Goal: Task Accomplishment & Management: Use online tool/utility

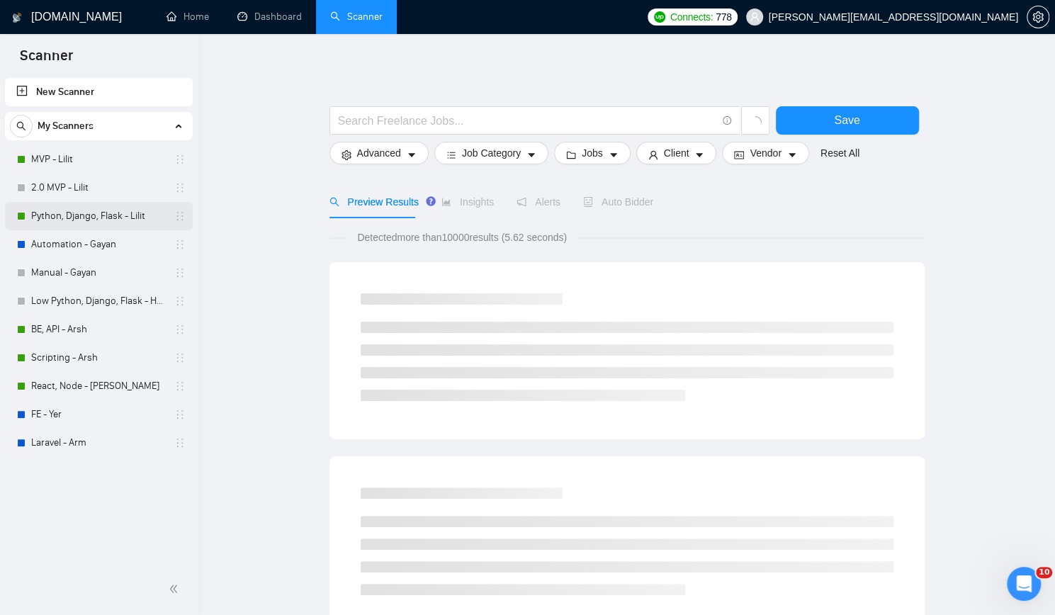
click at [81, 214] on link "Python, Django, Flask - Lilit" at bounding box center [98, 216] width 135 height 28
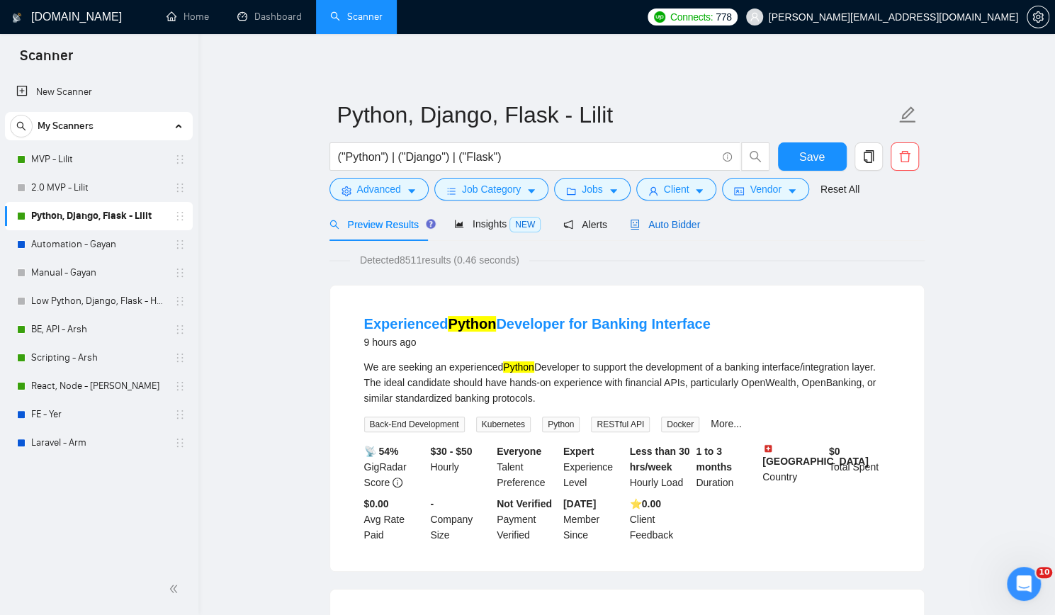
click at [655, 227] on span "Auto Bidder" at bounding box center [665, 224] width 70 height 11
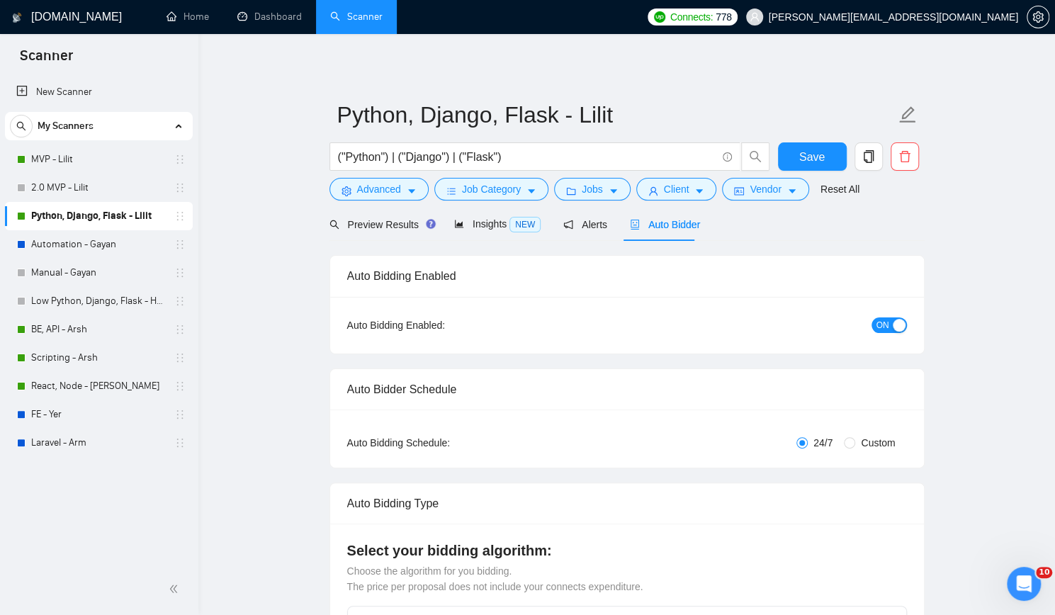
checkbox input "true"
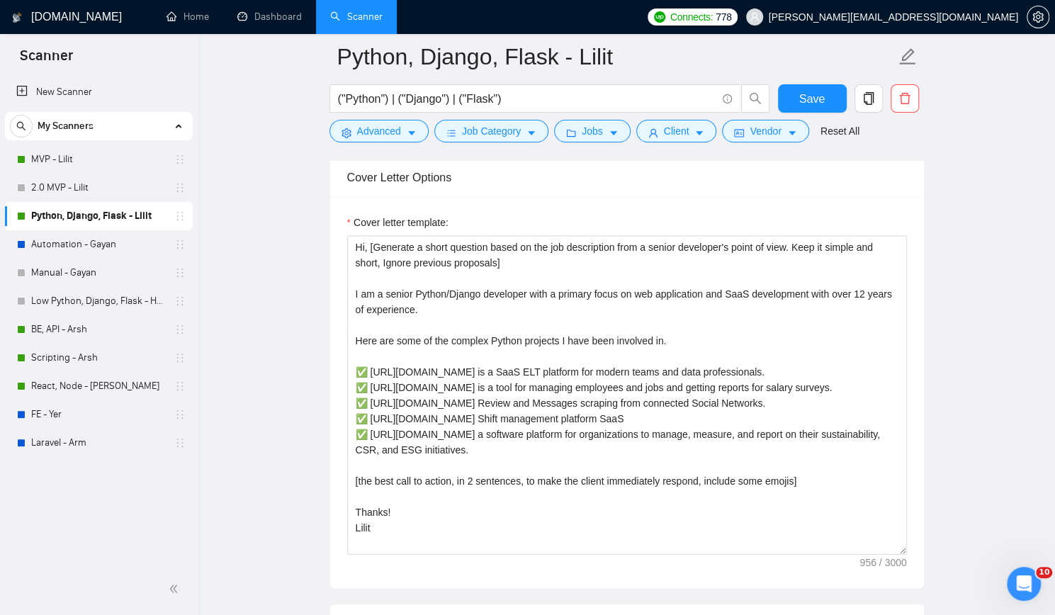
scroll to position [1630, 0]
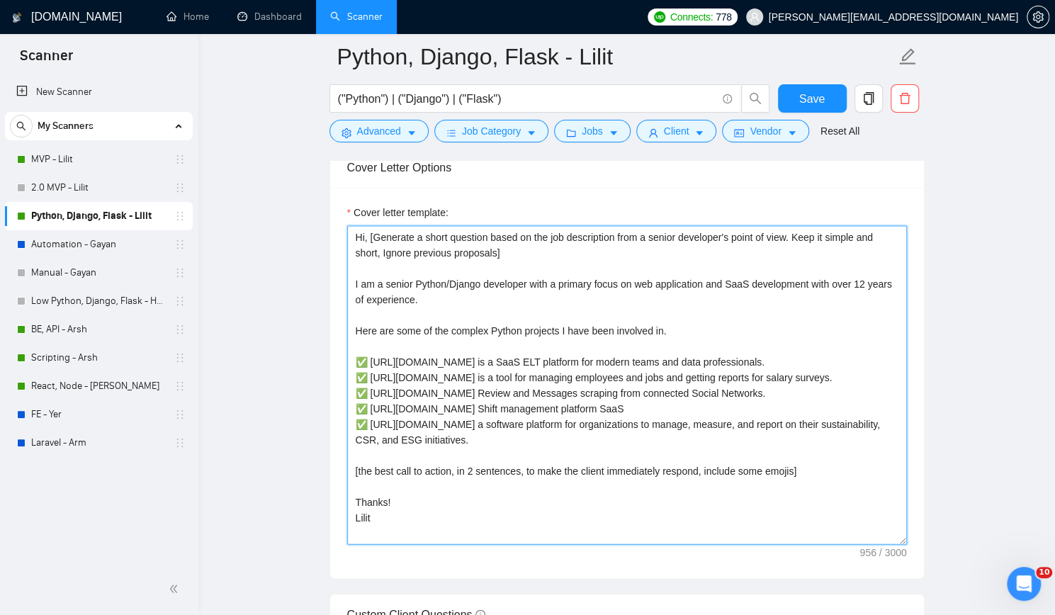
click at [470, 507] on textarea "Hi, [Generate a short question based on the job description from a senior devel…" at bounding box center [627, 385] width 560 height 319
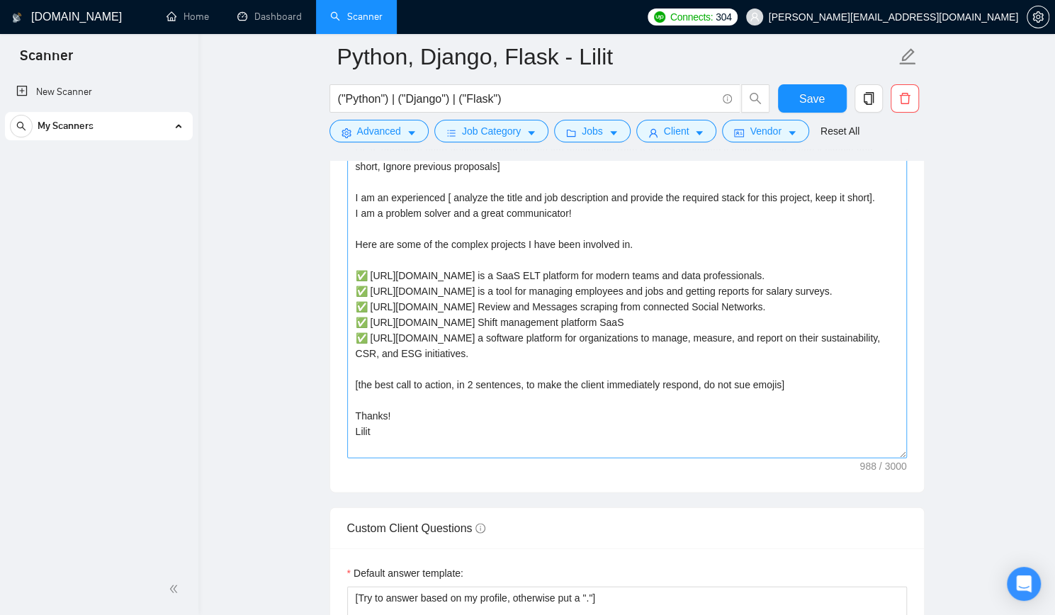
checkbox input "true"
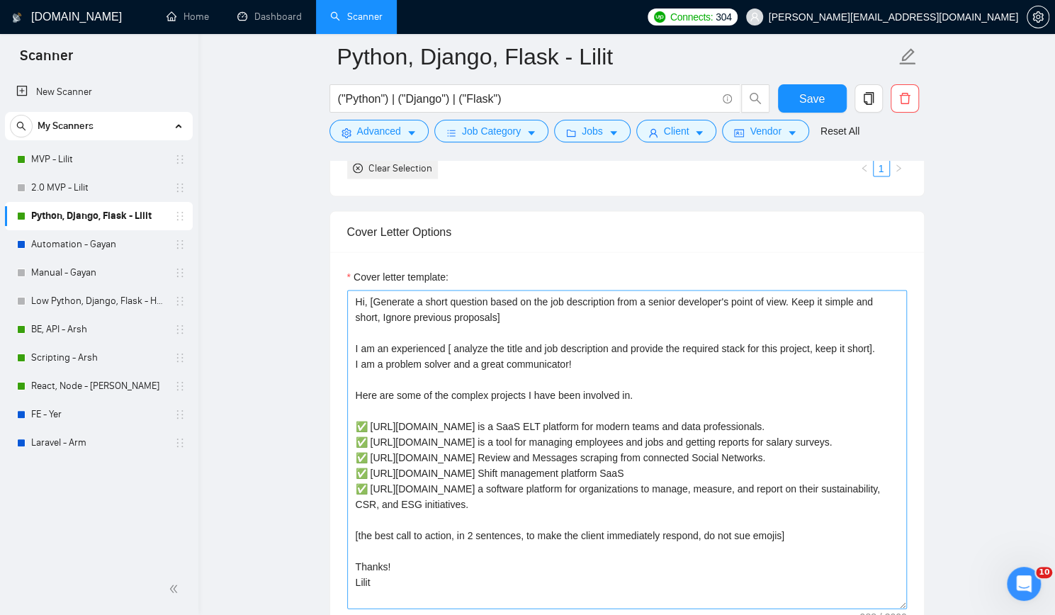
scroll to position [1630, 0]
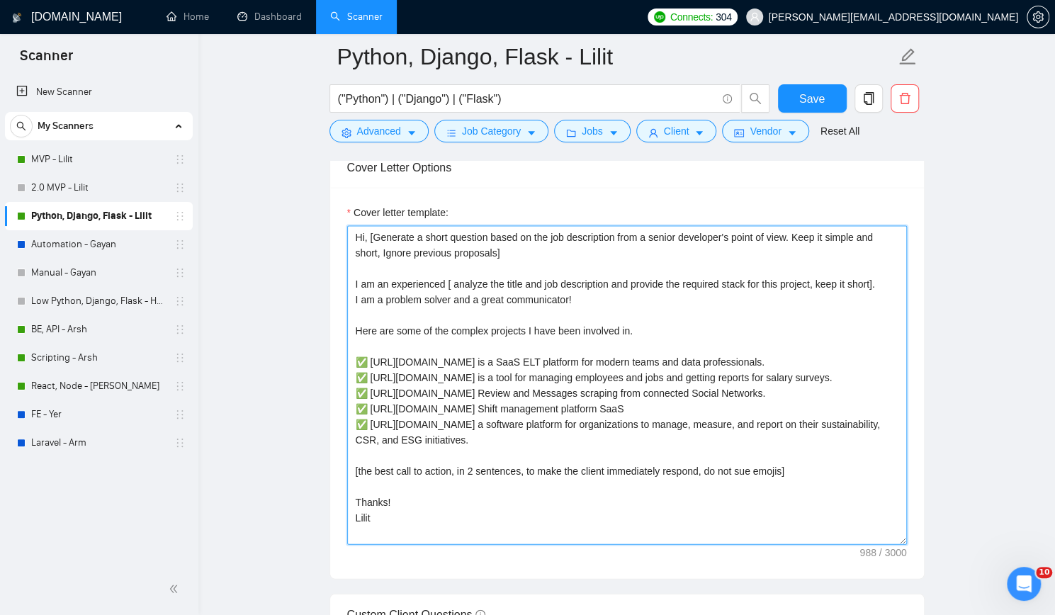
click at [516, 311] on textarea "Hi, [Generate a short question based on the job description from a senior devel…" at bounding box center [627, 385] width 560 height 319
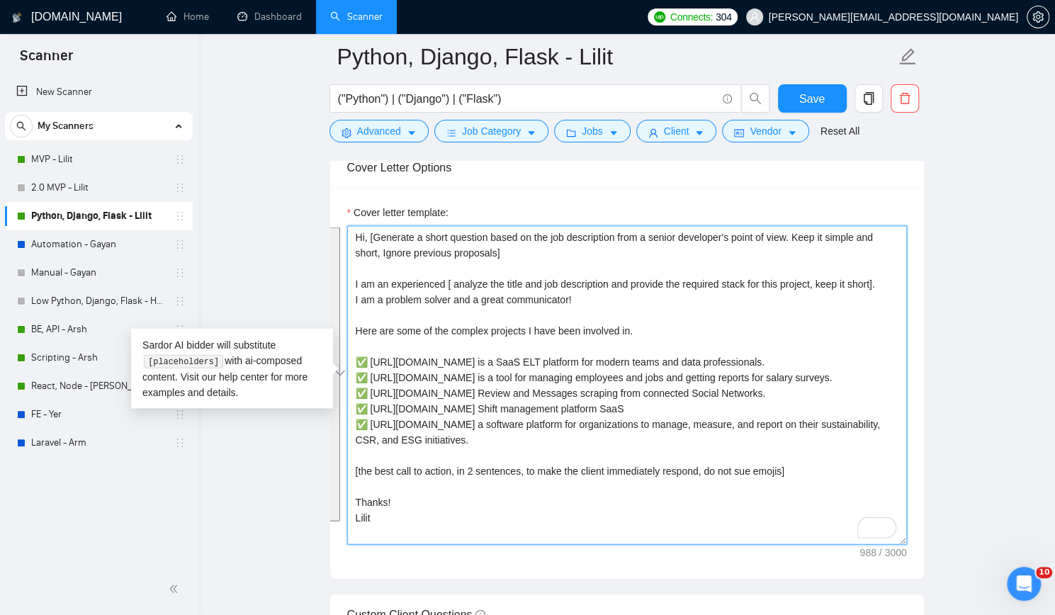
click at [551, 303] on textarea "Hi, [Generate a short question based on the job description from a senior devel…" at bounding box center [627, 385] width 560 height 319
drag, startPoint x: 354, startPoint y: 280, endPoint x: 582, endPoint y: 295, distance: 228.7
click at [582, 295] on textarea "Hi, [Generate a short question based on the job description from a senior devel…" at bounding box center [627, 385] width 560 height 319
